Goal: Task Accomplishment & Management: Manage account settings

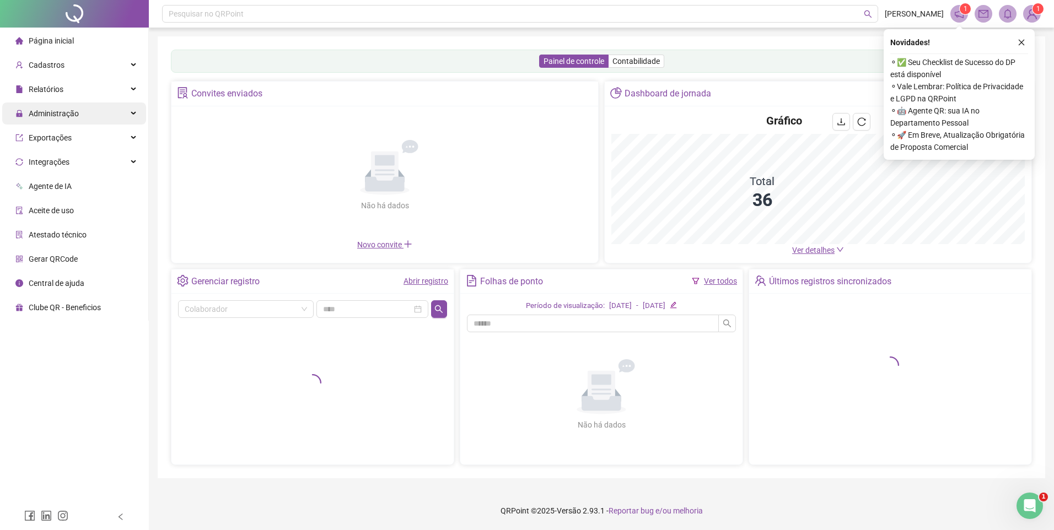
click at [52, 121] on span "Administração" at bounding box center [46, 114] width 63 height 22
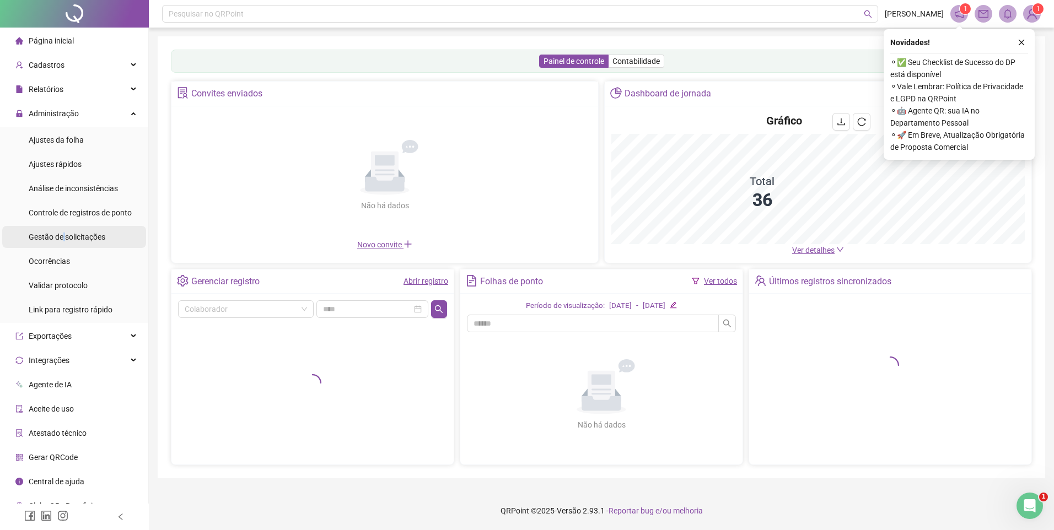
click at [64, 233] on span "Gestão de solicitações" at bounding box center [67, 237] width 77 height 9
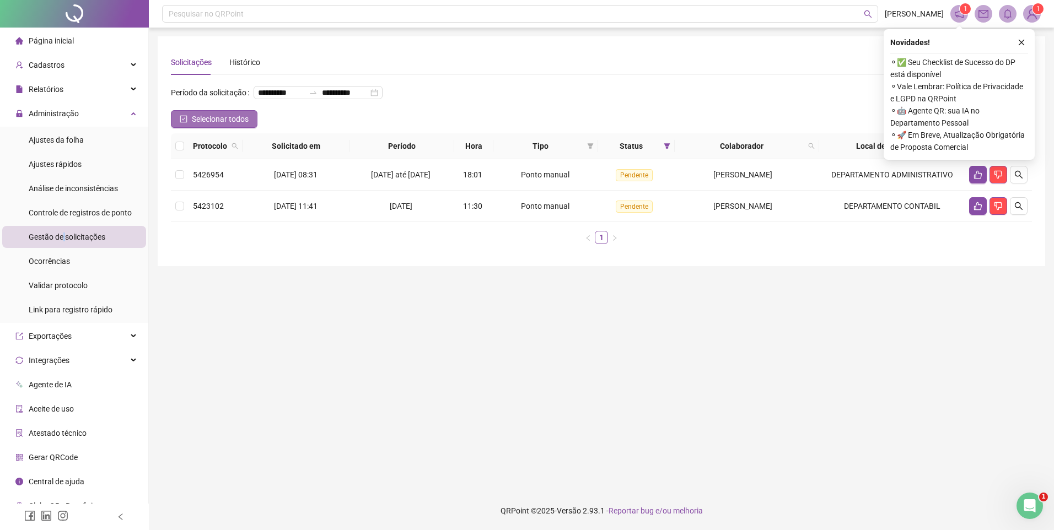
click at [227, 125] on span "Selecionar todos" at bounding box center [220, 119] width 57 height 12
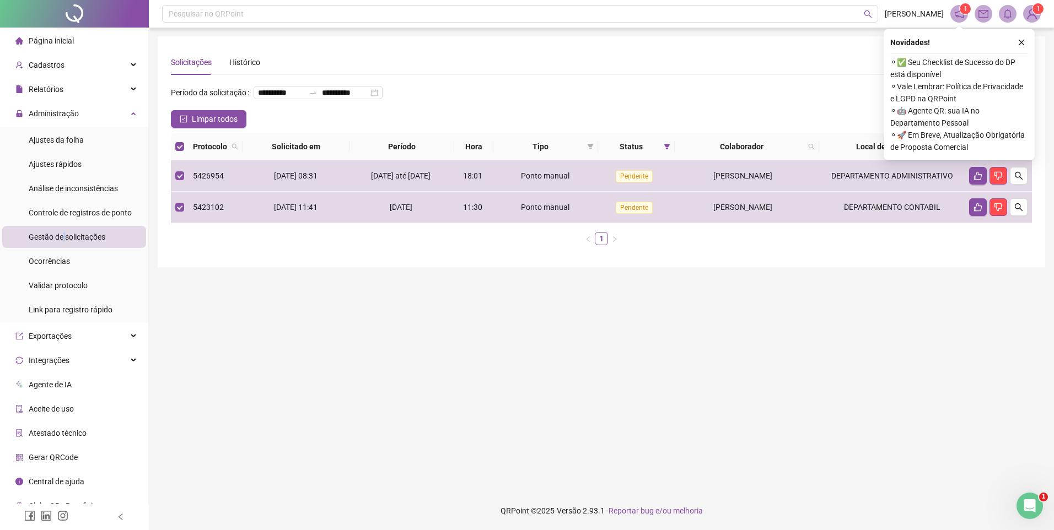
click at [987, 150] on icon "like" at bounding box center [990, 147] width 8 height 8
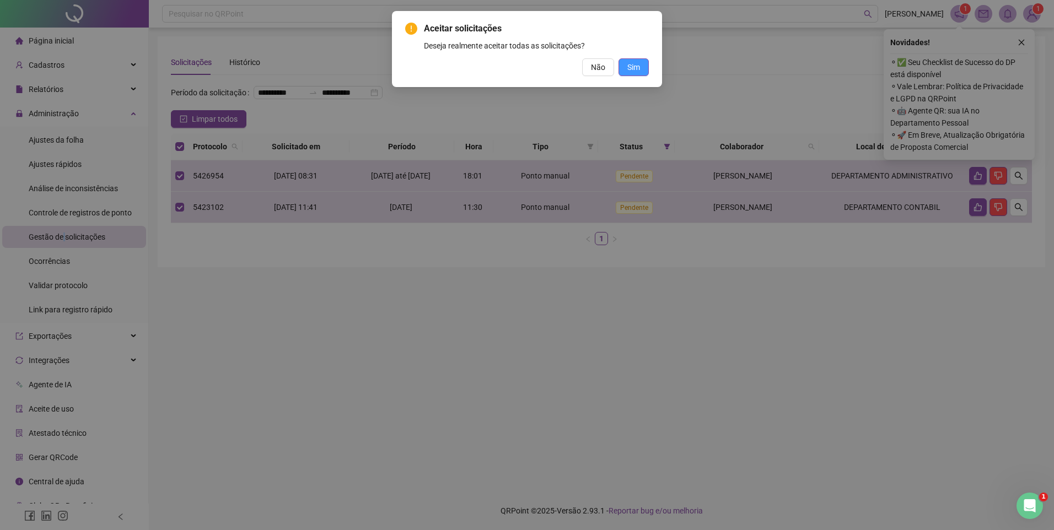
click at [630, 68] on span "Sim" at bounding box center [633, 67] width 13 height 12
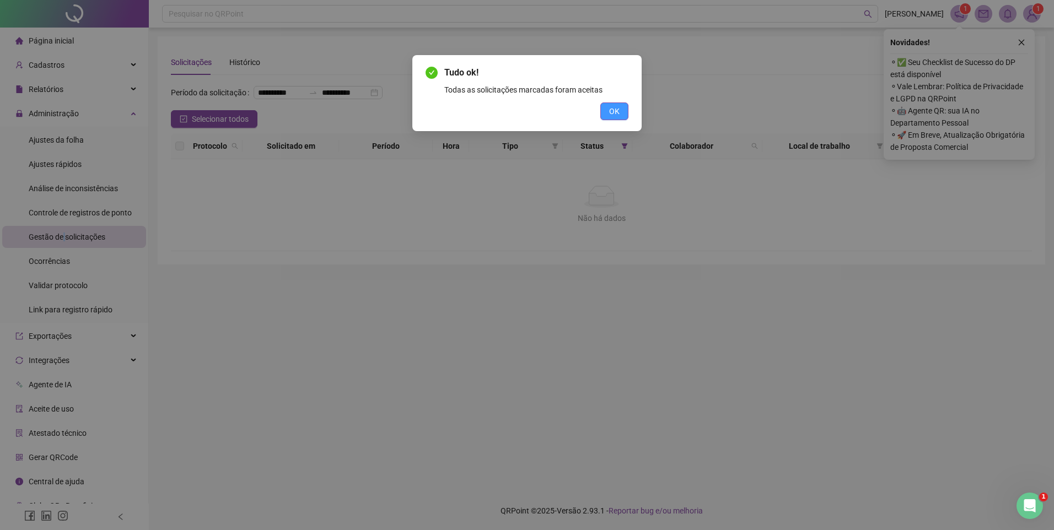
click at [613, 112] on span "OK" at bounding box center [614, 111] width 10 height 12
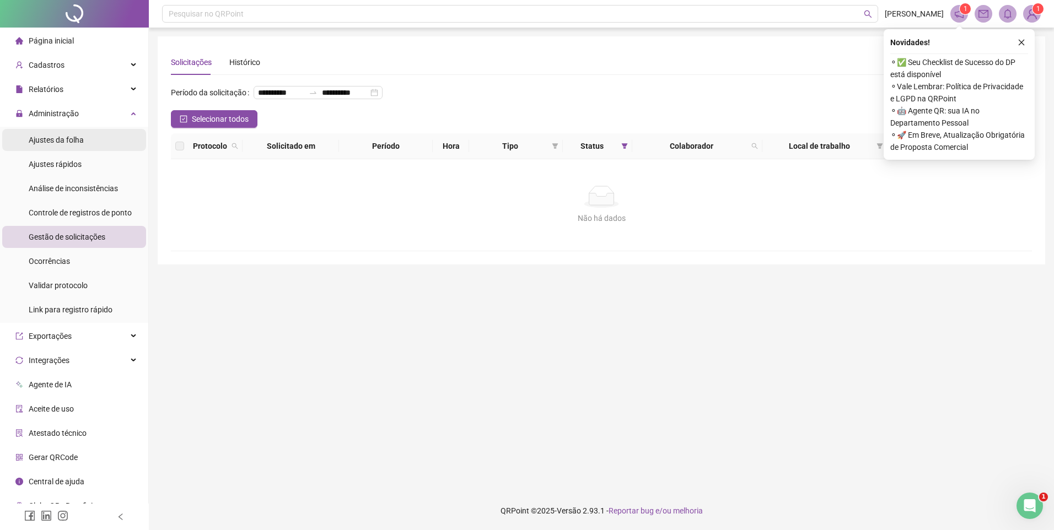
click at [53, 133] on div "Ajustes da folha" at bounding box center [56, 140] width 55 height 22
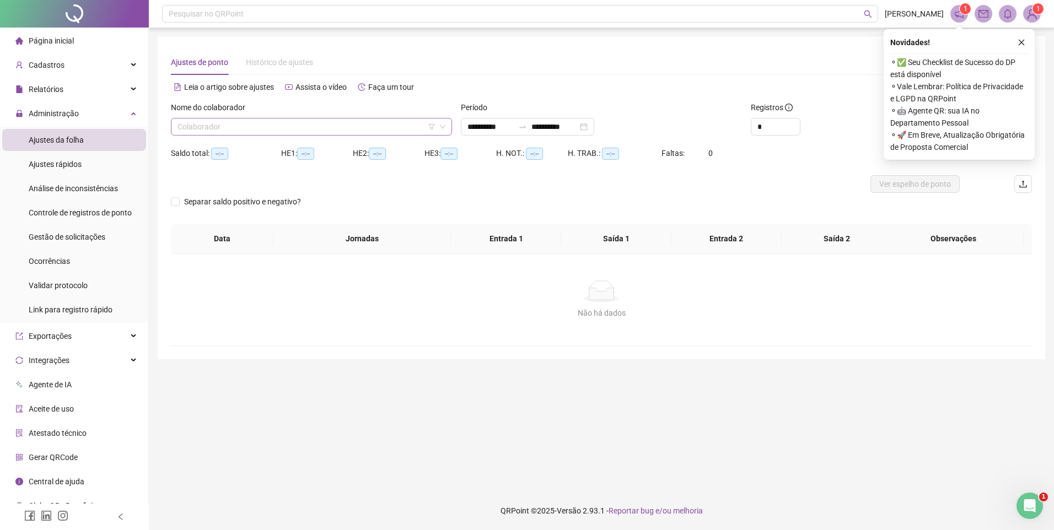
click at [261, 125] on input "search" at bounding box center [307, 127] width 258 height 17
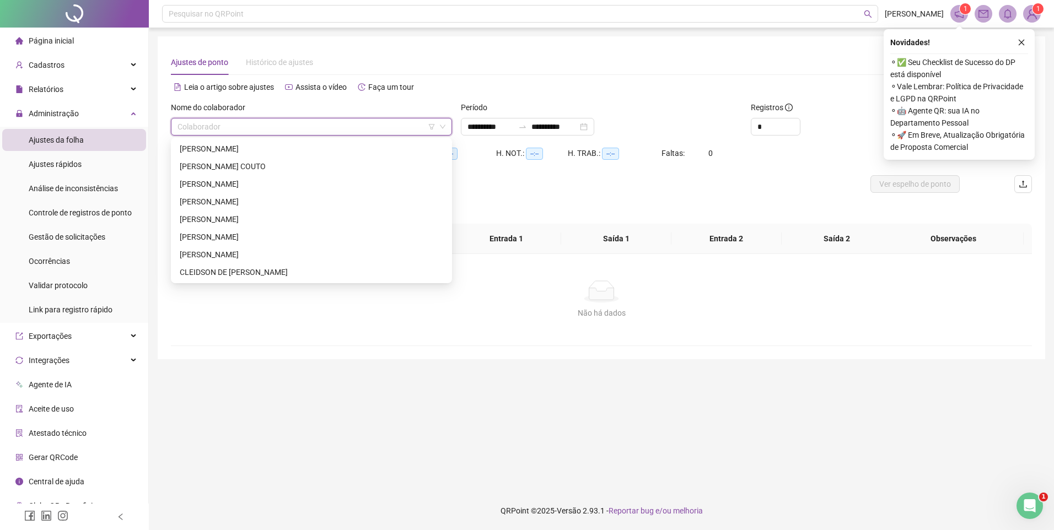
type input "**********"
type input "*"
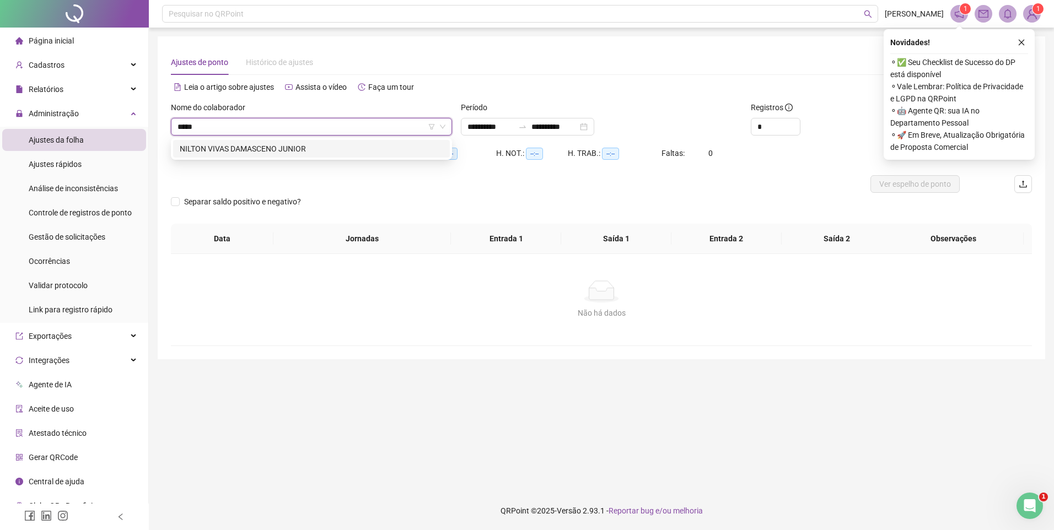
type input "******"
click at [314, 150] on div "NILTON VIVAS DAMASCENO JUNIOR" at bounding box center [312, 149] width 264 height 12
click at [1025, 41] on icon "close" at bounding box center [1022, 43] width 8 height 8
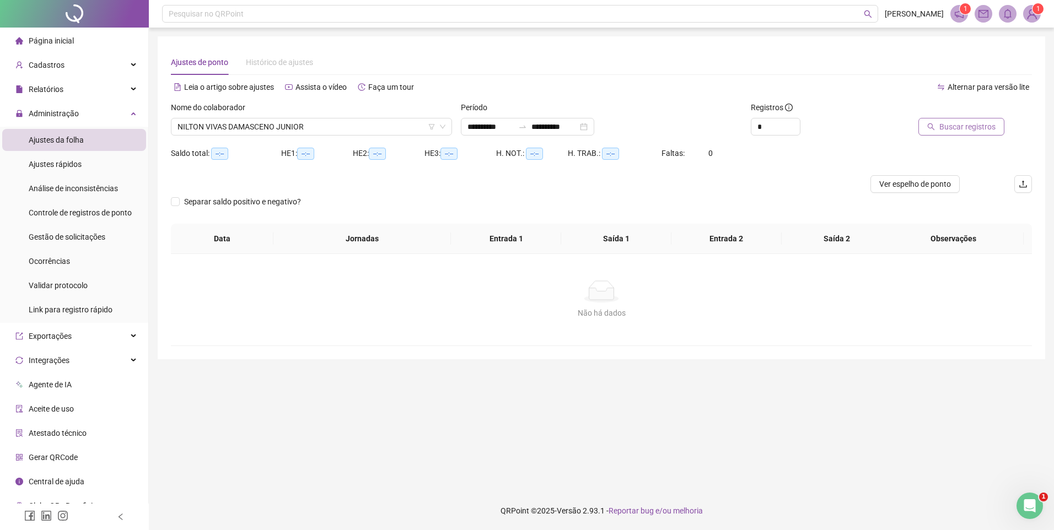
click at [955, 127] on span "Buscar registros" at bounding box center [967, 127] width 56 height 12
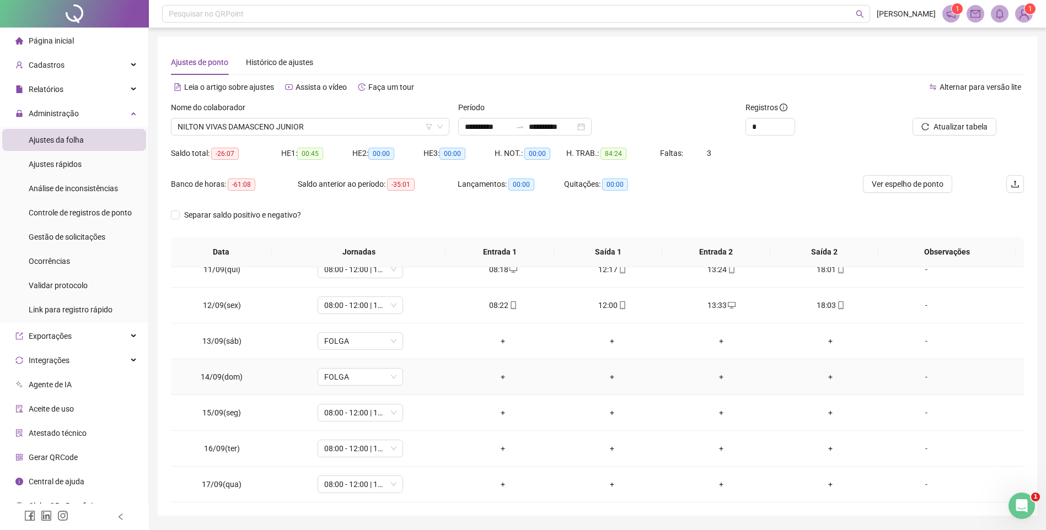
scroll to position [33, 0]
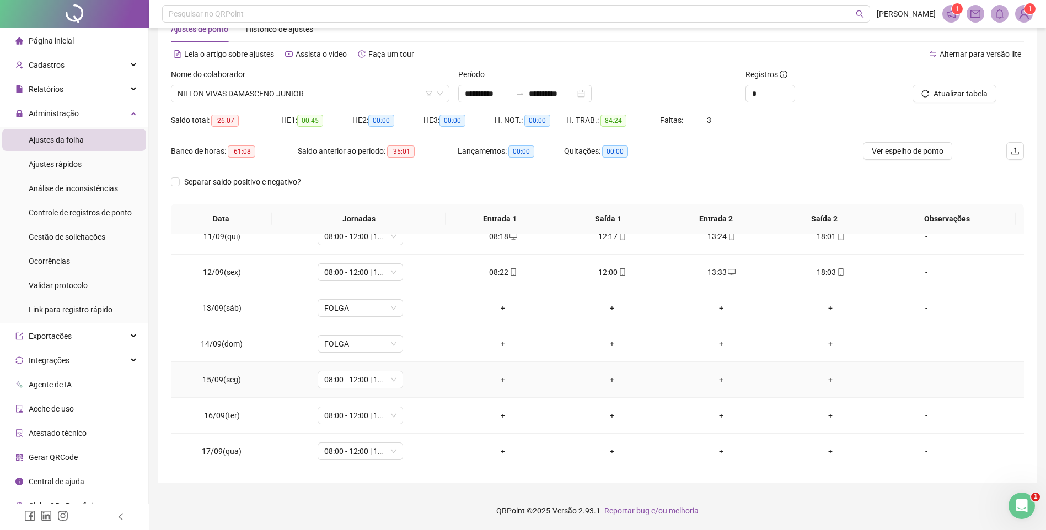
click at [927, 383] on div "-" at bounding box center [926, 380] width 65 height 12
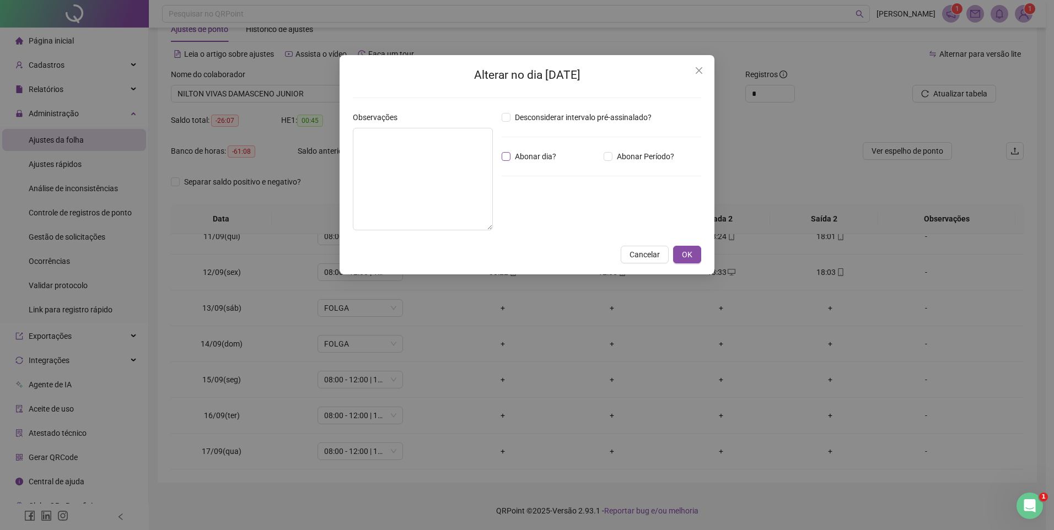
click at [517, 157] on span "Abonar dia?" at bounding box center [535, 156] width 50 height 12
click at [388, 234] on div "Observações" at bounding box center [422, 175] width 149 height 128
click at [411, 194] on textarea at bounding box center [423, 179] width 140 height 103
type textarea "*"
type textarea "********"
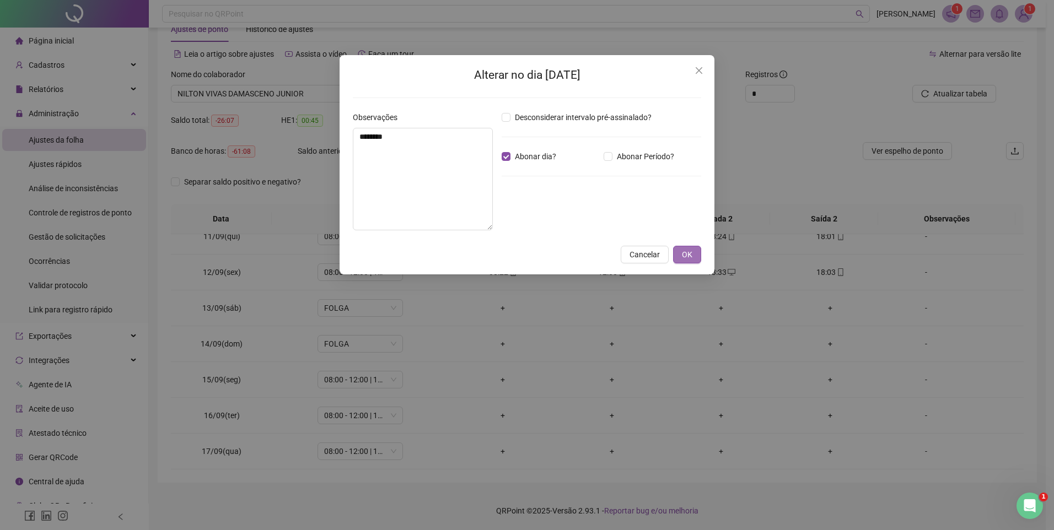
click at [684, 254] on span "OK" at bounding box center [687, 255] width 10 height 12
click at [687, 251] on span "OK" at bounding box center [687, 255] width 10 height 12
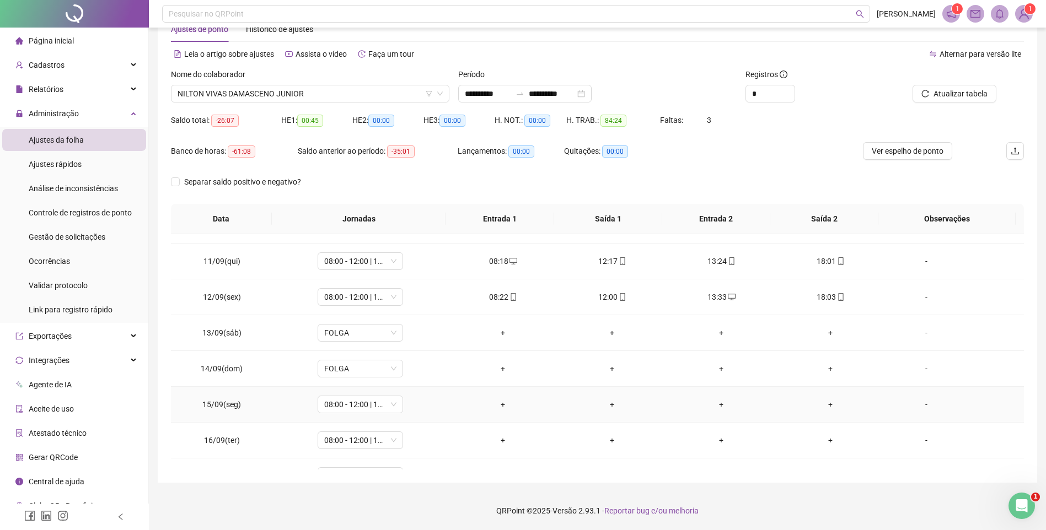
scroll to position [374, 0]
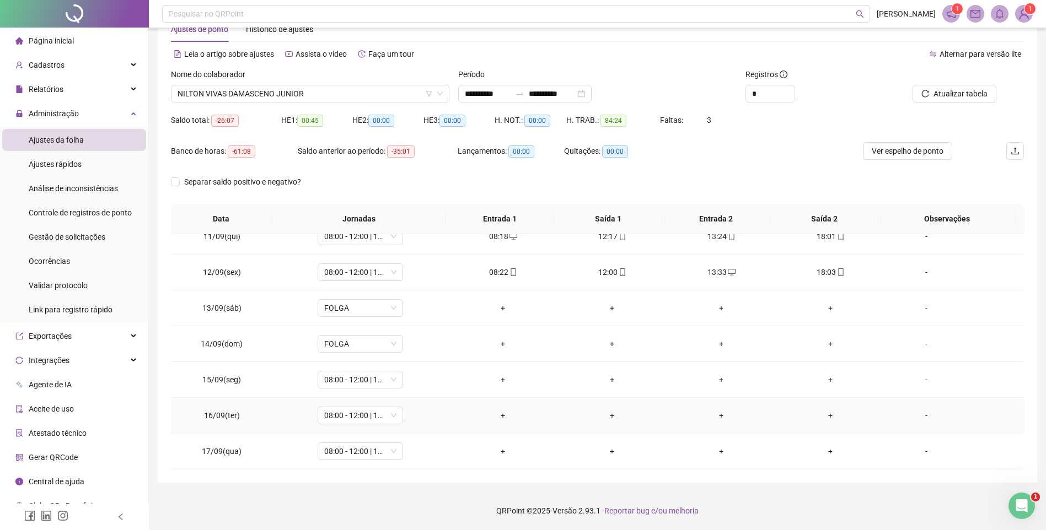
click at [915, 415] on div "-" at bounding box center [926, 416] width 65 height 12
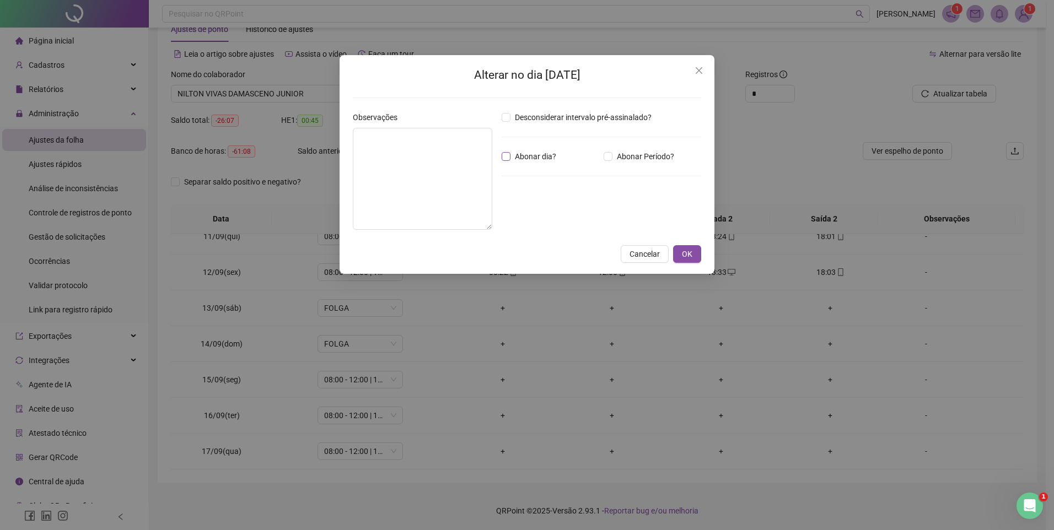
click at [514, 152] on span "Abonar dia?" at bounding box center [535, 156] width 50 height 12
click at [464, 179] on textarea at bounding box center [422, 179] width 139 height 102
type textarea "********"
click at [692, 255] on button "OK" at bounding box center [687, 255] width 28 height 18
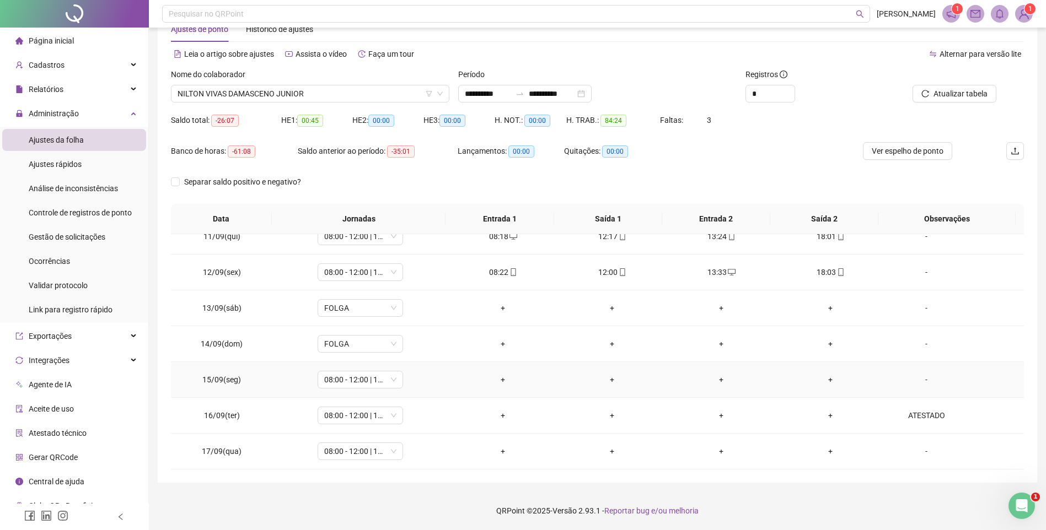
click at [921, 383] on div "-" at bounding box center [926, 380] width 65 height 12
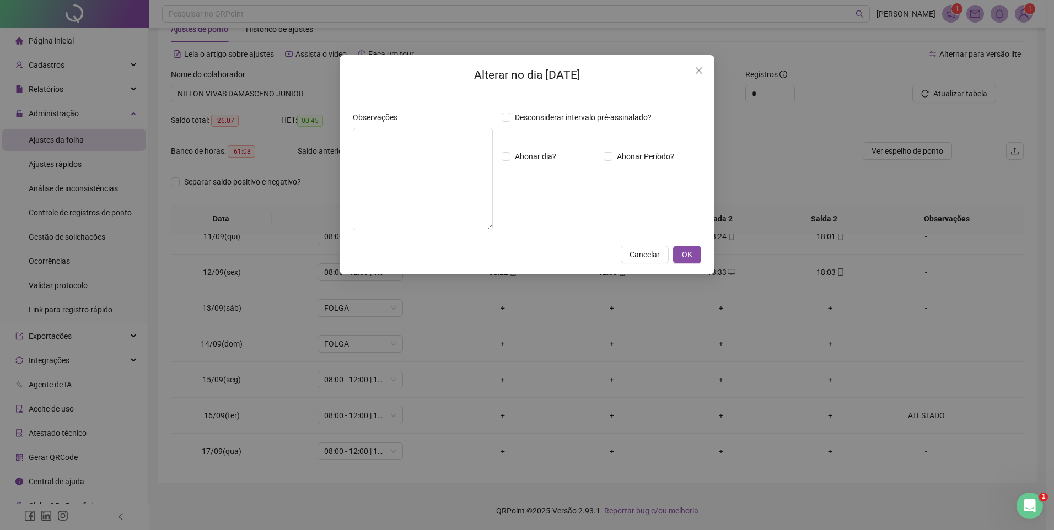
type textarea "********"
click at [686, 251] on span "OK" at bounding box center [687, 255] width 10 height 12
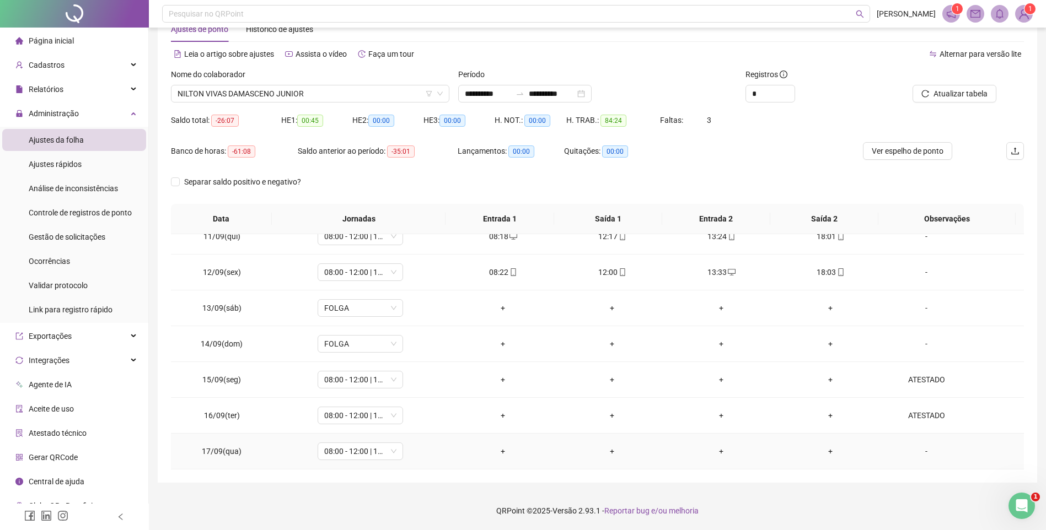
click at [920, 453] on div "-" at bounding box center [926, 451] width 65 height 12
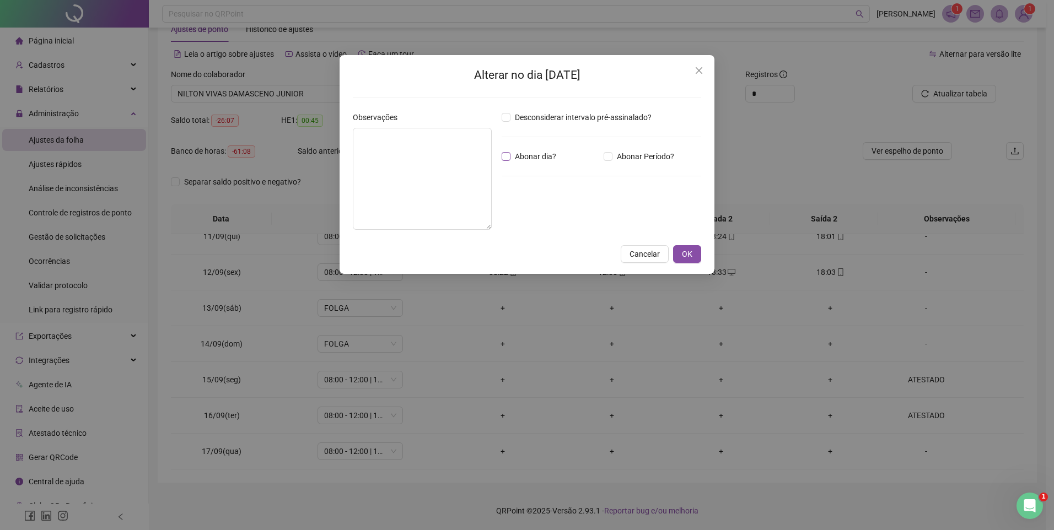
click at [519, 155] on span "Abonar dia?" at bounding box center [535, 156] width 50 height 12
click at [439, 162] on textarea at bounding box center [422, 179] width 139 height 102
type textarea "********"
click at [685, 255] on span "OK" at bounding box center [687, 255] width 10 height 12
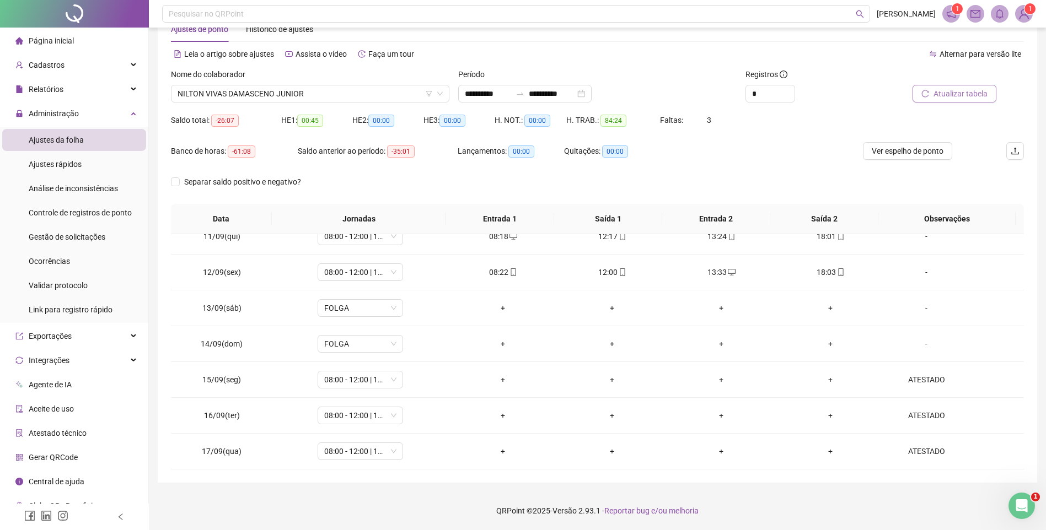
click at [944, 97] on span "Atualizar tabela" at bounding box center [960, 94] width 54 height 12
click at [228, 99] on span "NILTON VIVAS DAMASCENO JUNIOR" at bounding box center [310, 93] width 265 height 17
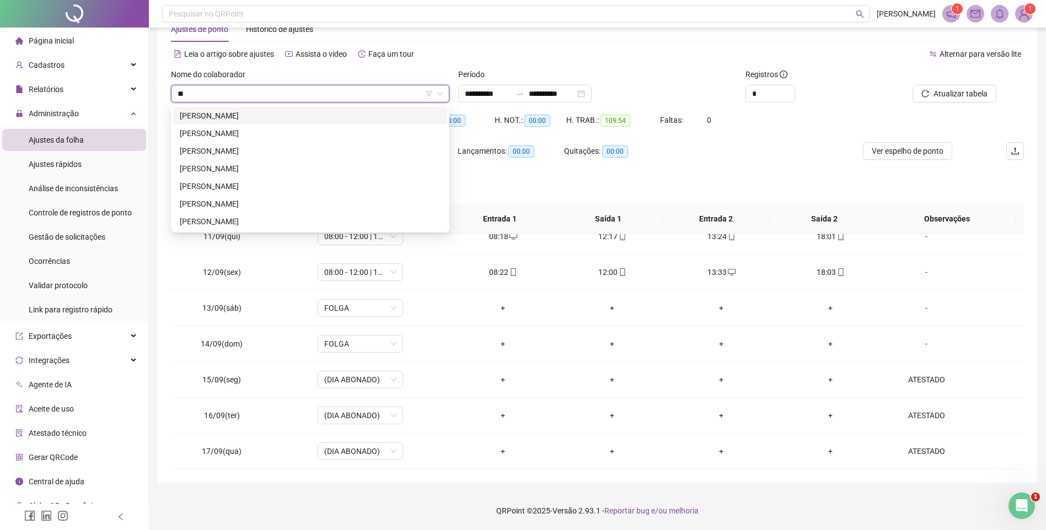
scroll to position [0, 0]
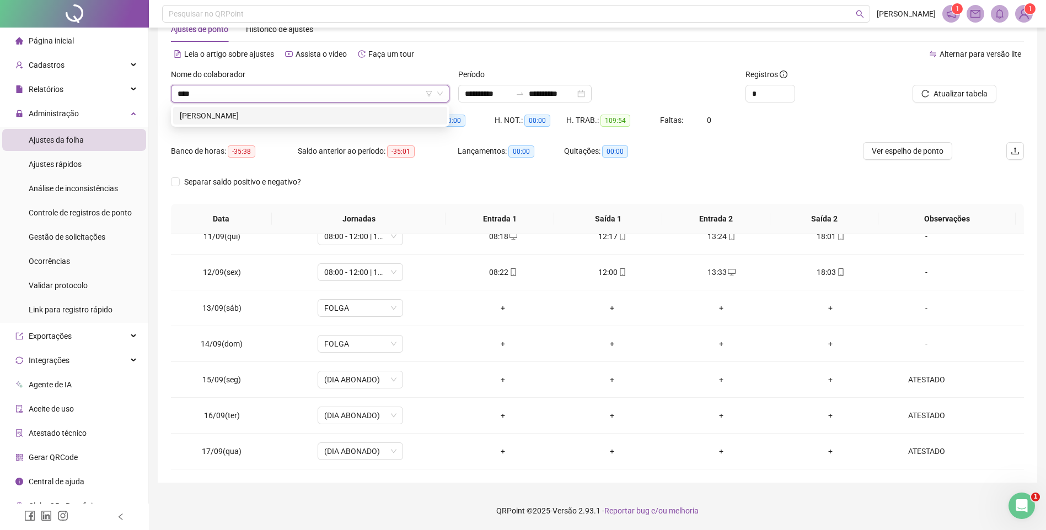
type input "*****"
click at [240, 117] on div "[PERSON_NAME]" at bounding box center [310, 116] width 261 height 12
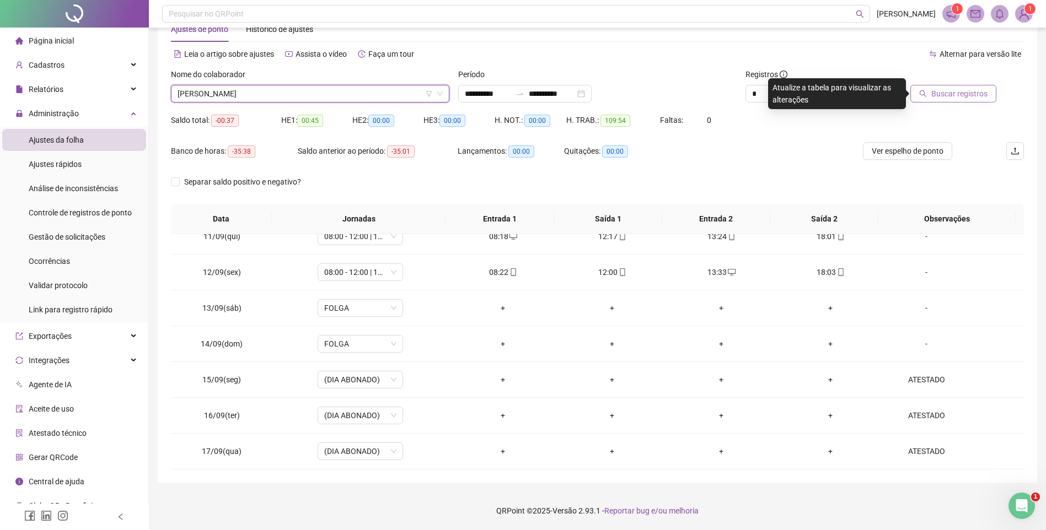
click at [930, 95] on button "Buscar registros" at bounding box center [953, 94] width 86 height 18
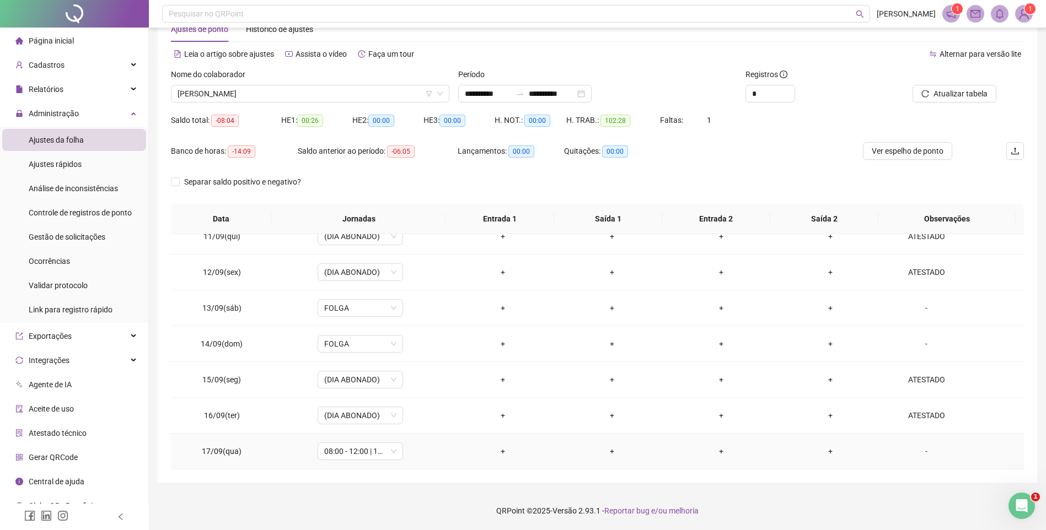
click at [920, 451] on div "-" at bounding box center [926, 451] width 65 height 12
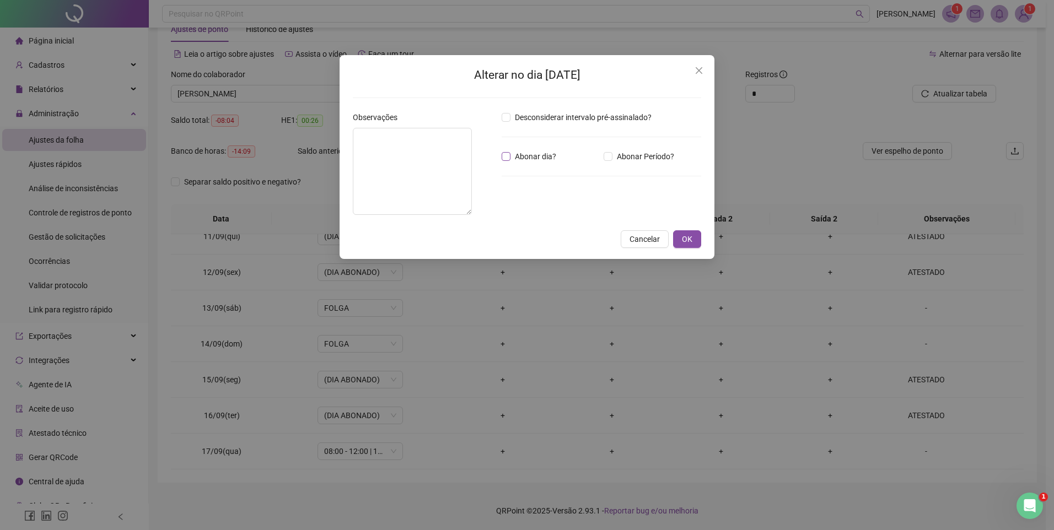
click at [526, 157] on span "Abonar dia?" at bounding box center [535, 156] width 50 height 12
click at [444, 179] on textarea at bounding box center [412, 171] width 119 height 87
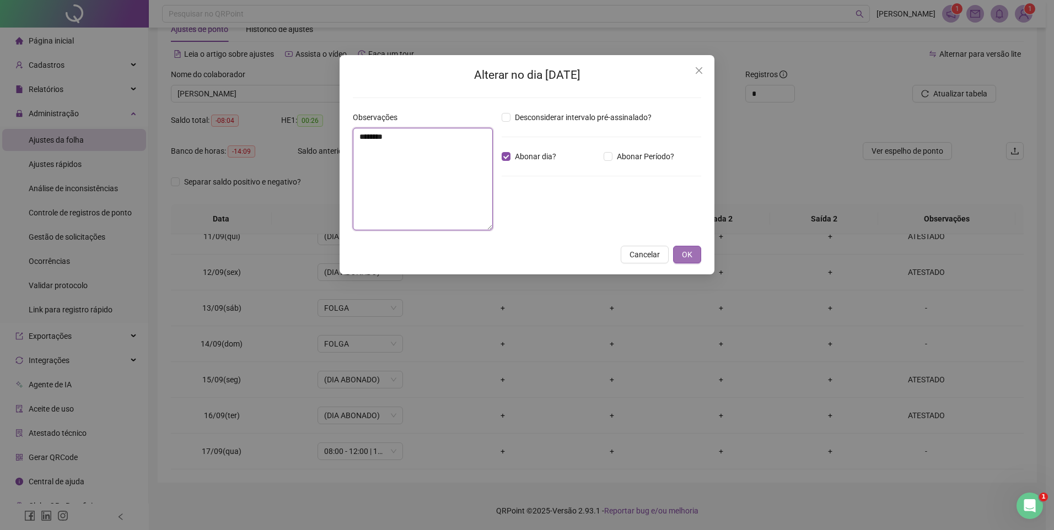
type textarea "********"
click at [682, 256] on span "OK" at bounding box center [687, 255] width 10 height 12
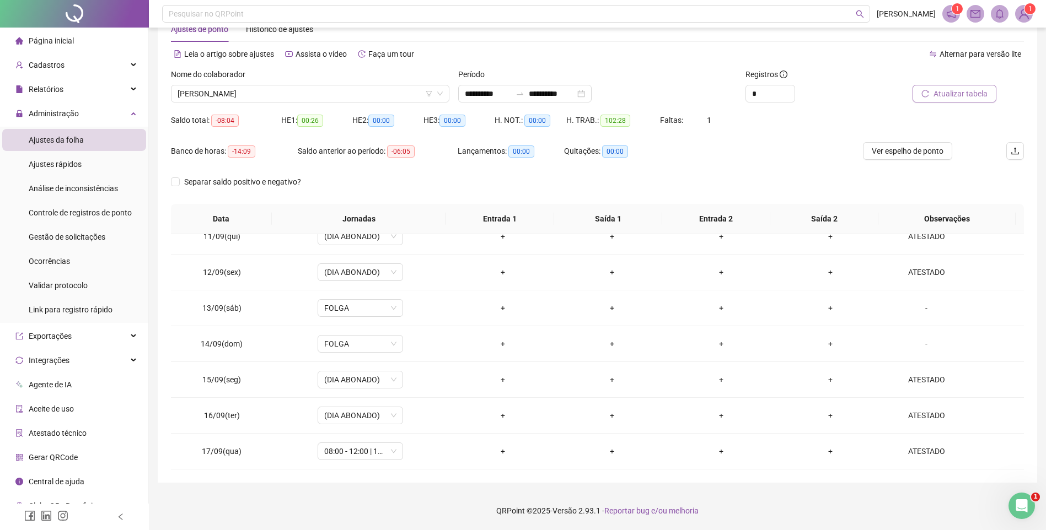
click at [950, 79] on div at bounding box center [942, 76] width 107 height 17
click at [944, 89] on span "Atualizar tabela" at bounding box center [960, 94] width 54 height 12
